Goal: Task Accomplishment & Management: Use online tool/utility

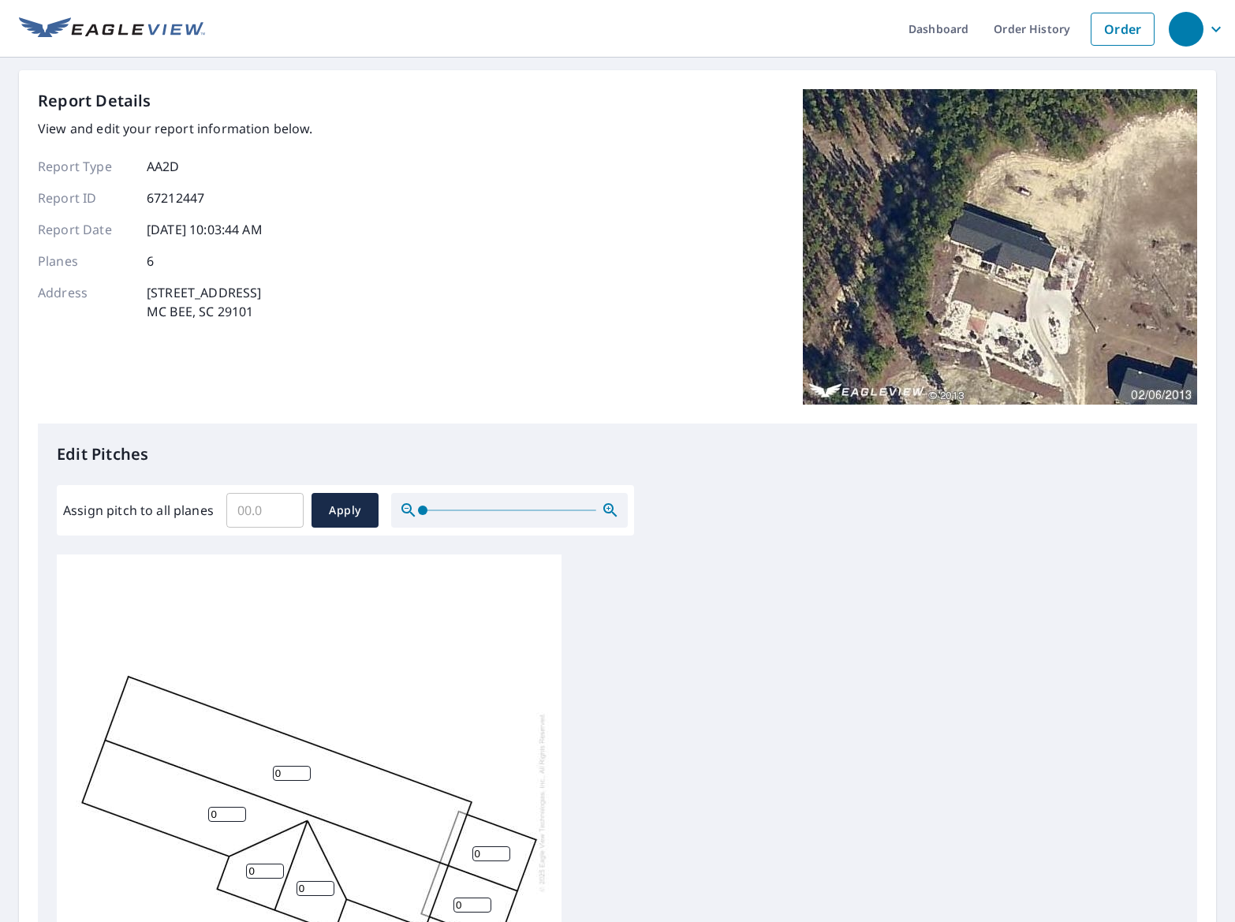
click at [267, 516] on input "Assign pitch to all planes" at bounding box center [264, 510] width 77 height 44
type input "5"
click at [351, 521] on button "Apply" at bounding box center [345, 510] width 67 height 35
type input "5"
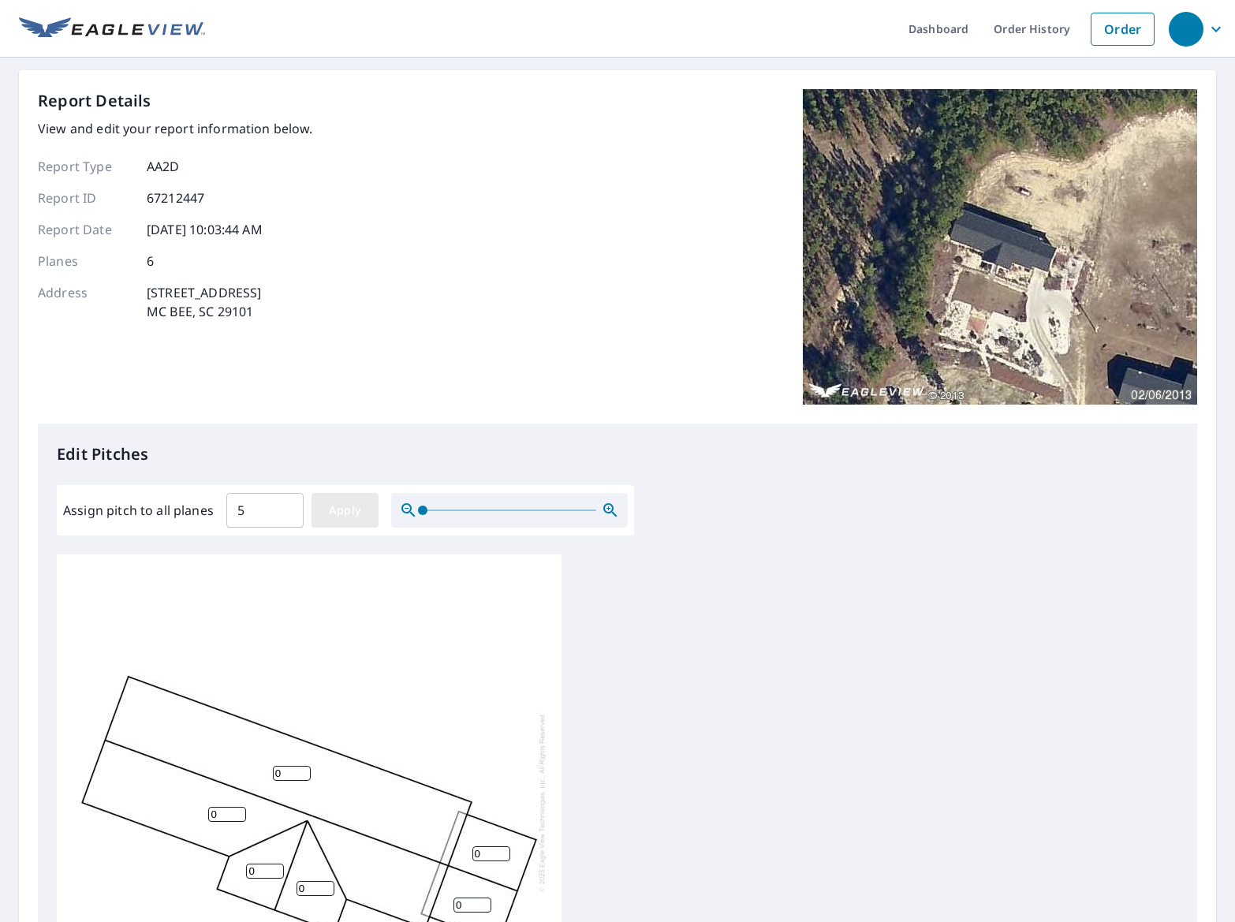
type input "5"
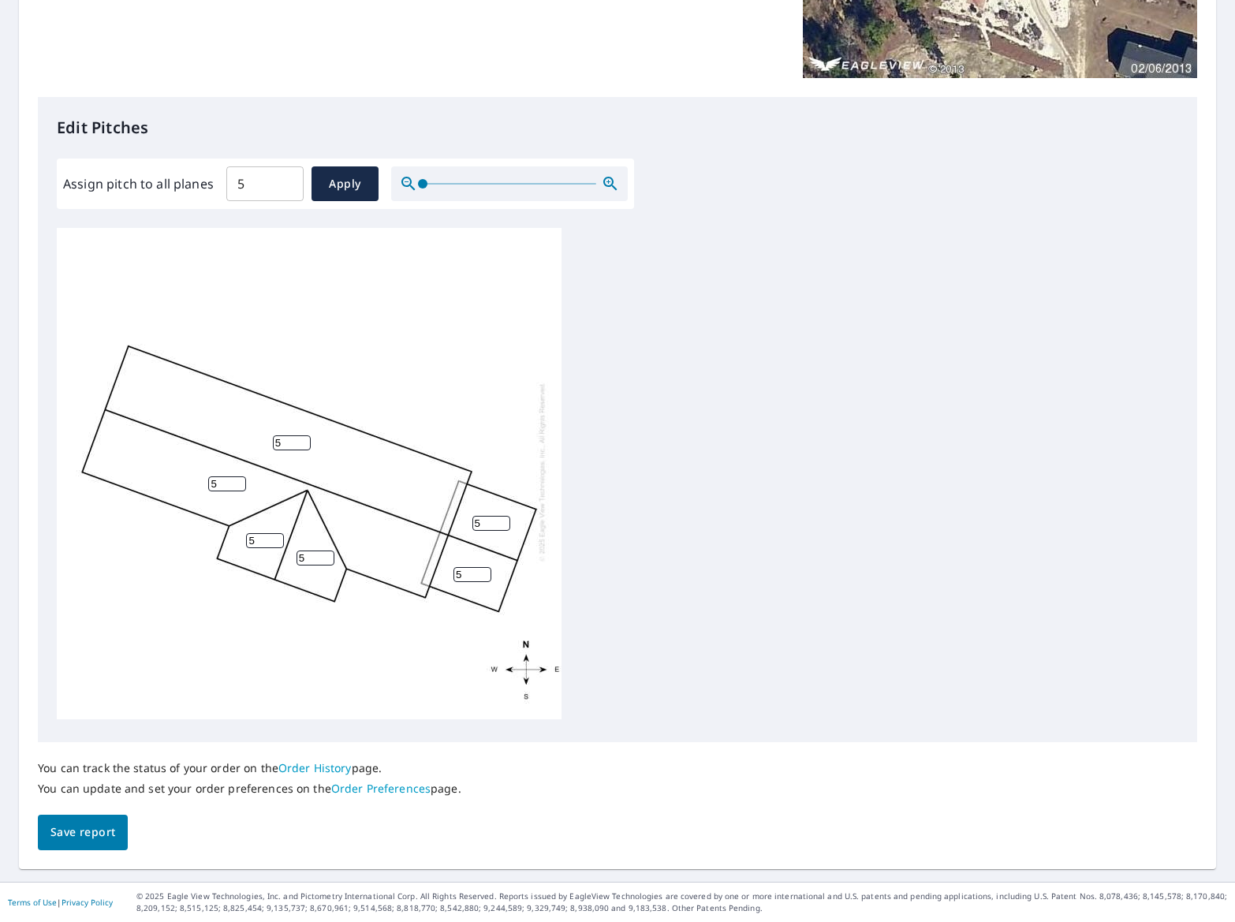
click at [73, 836] on span "Save report" at bounding box center [82, 833] width 65 height 20
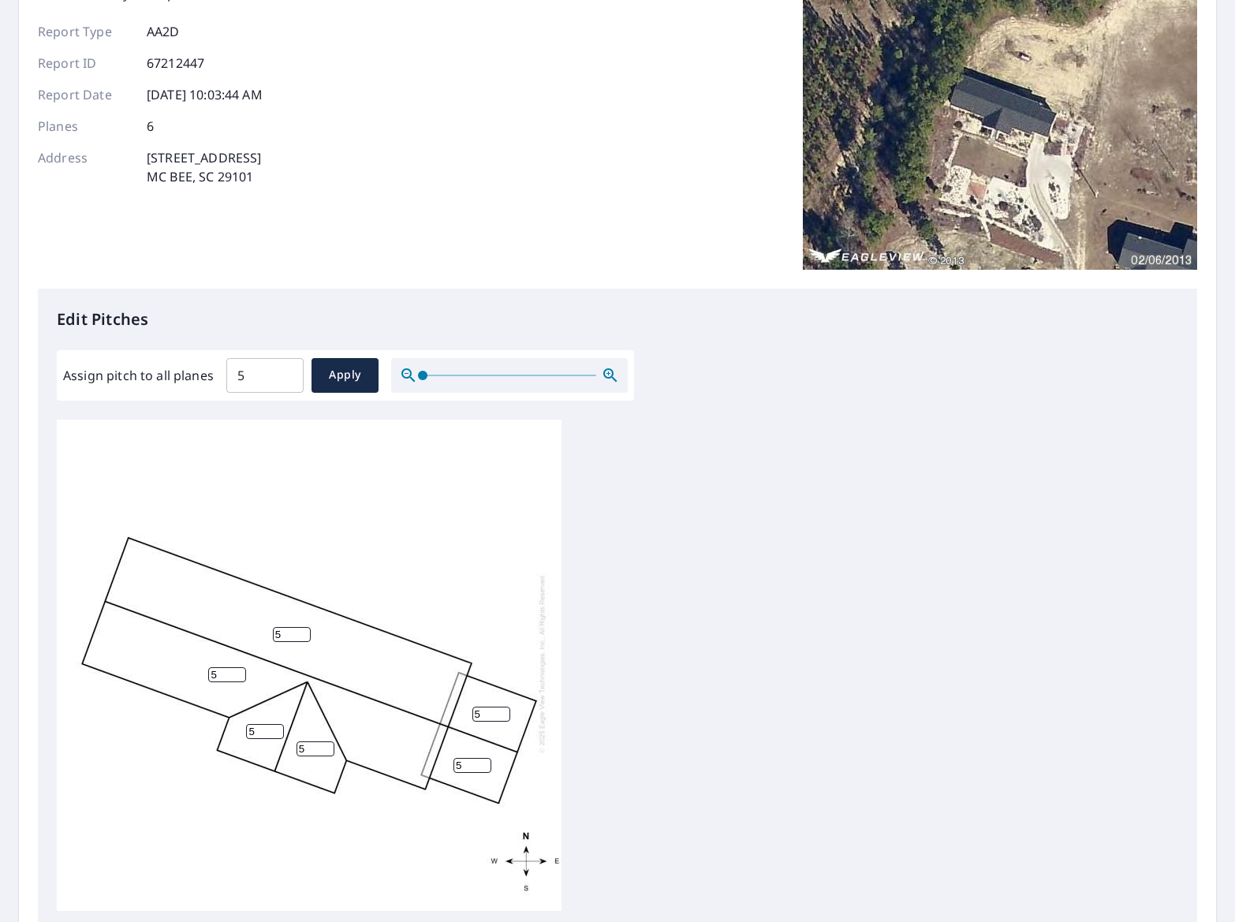
scroll to position [0, 0]
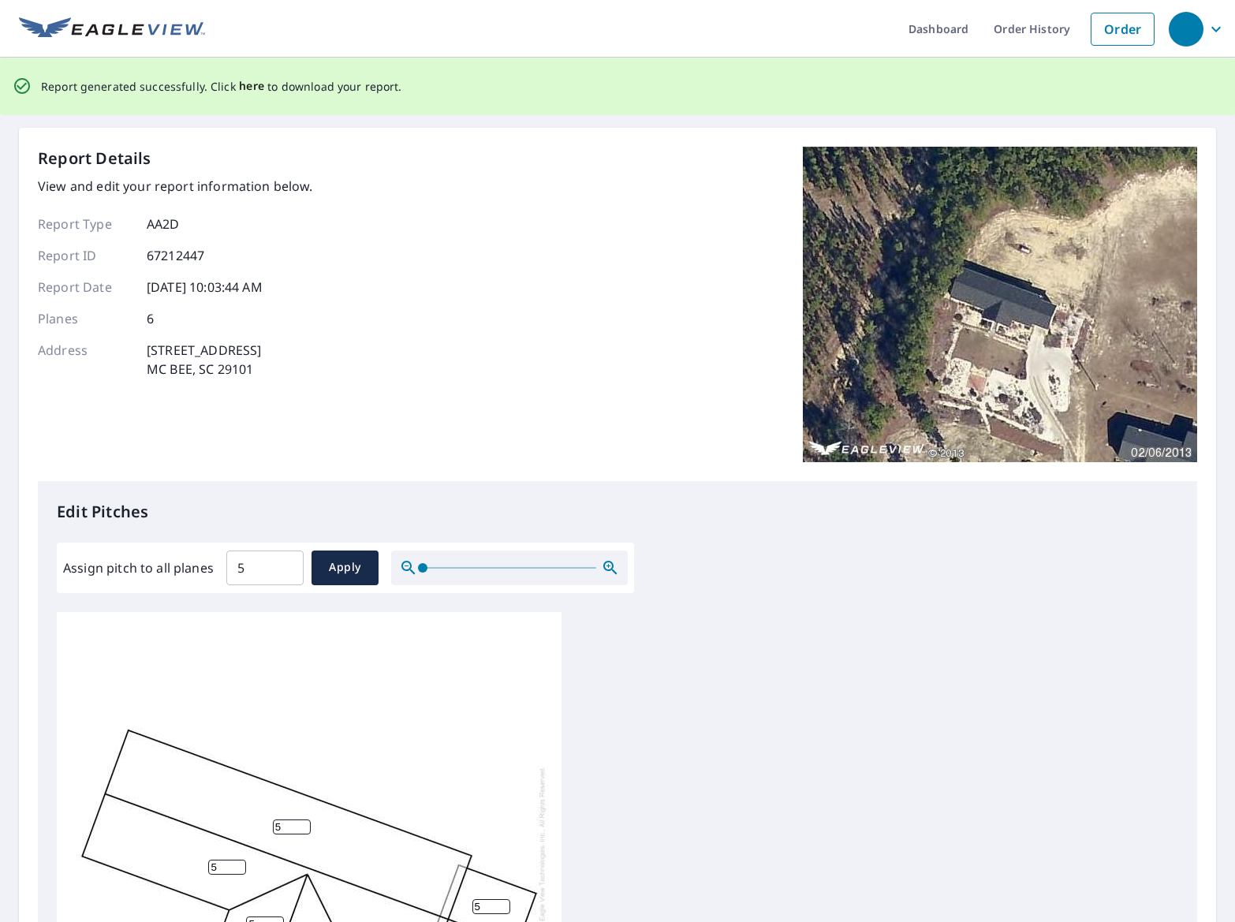
click at [249, 87] on span "here" at bounding box center [252, 87] width 26 height 20
